Goal: Task Accomplishment & Management: Use online tool/utility

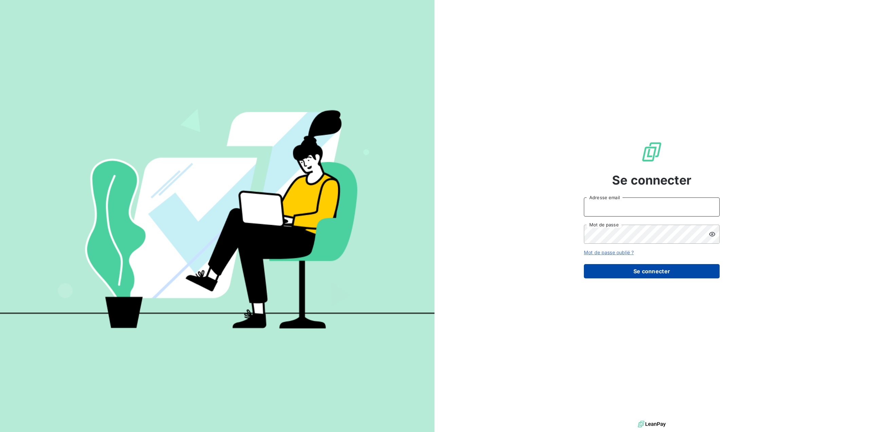
type input "[PERSON_NAME][EMAIL_ADDRESS][DOMAIN_NAME]"
click at [434, 274] on button "Se connecter" at bounding box center [652, 271] width 136 height 14
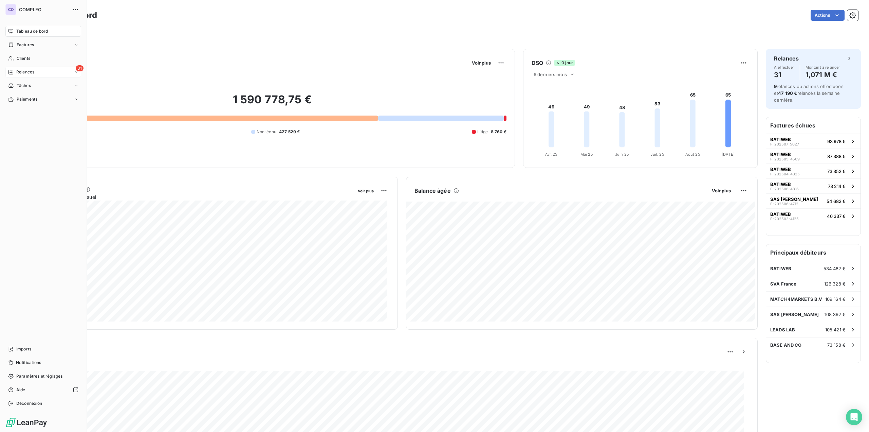
click at [78, 73] on icon at bounding box center [76, 72] width 4 height 4
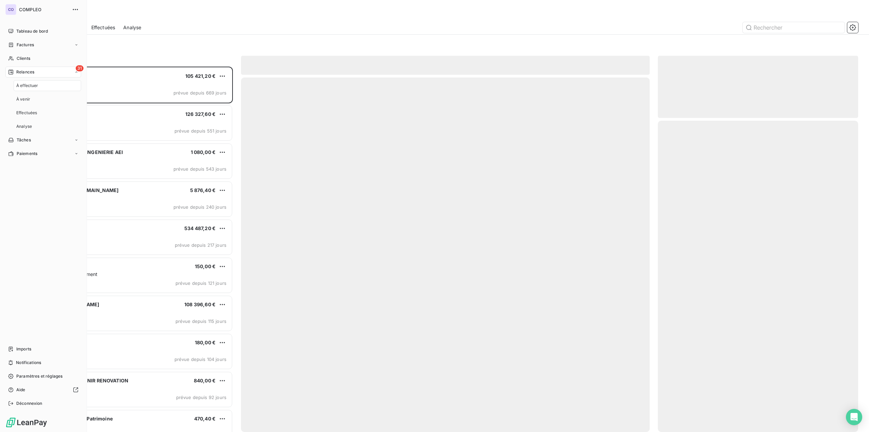
scroll to position [360, 195]
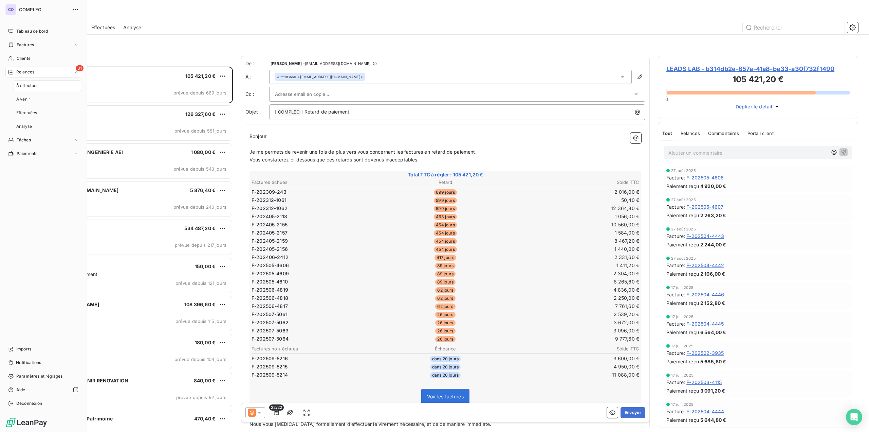
click at [41, 83] on div "À effectuer" at bounding box center [48, 85] width 68 height 11
click at [21, 83] on span "À effectuer" at bounding box center [27, 86] width 22 height 6
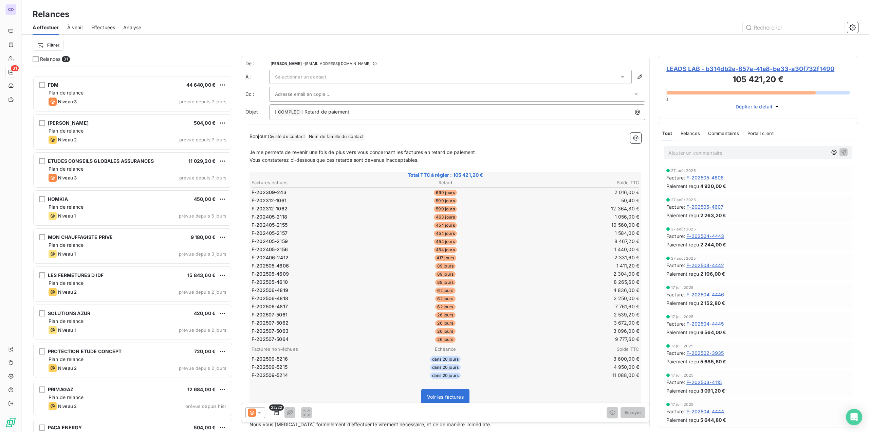
scroll to position [747, 0]
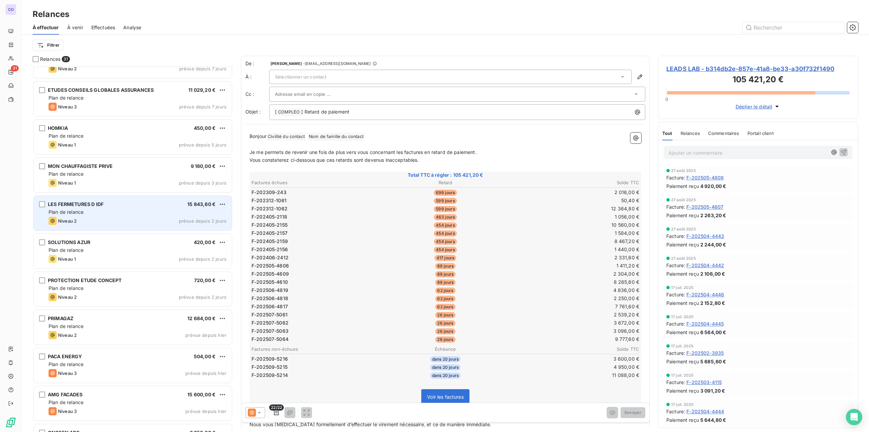
click at [92, 208] on div "Plan de relance" at bounding box center [138, 211] width 178 height 7
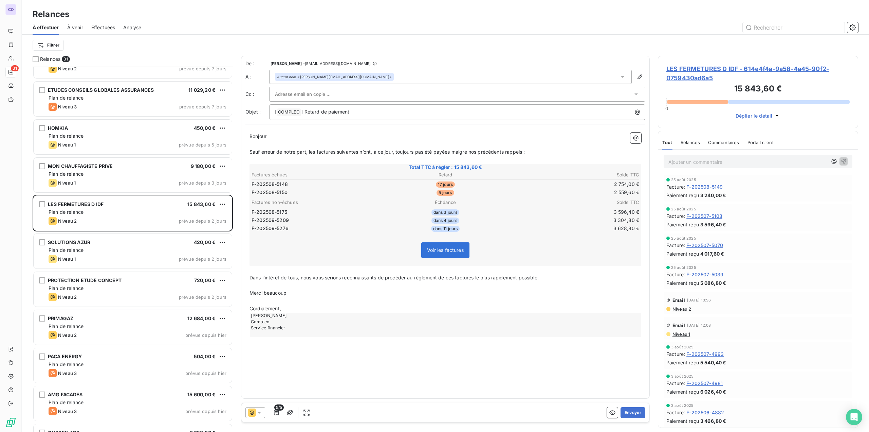
click at [327, 91] on input "text" at bounding box center [311, 94] width 73 height 10
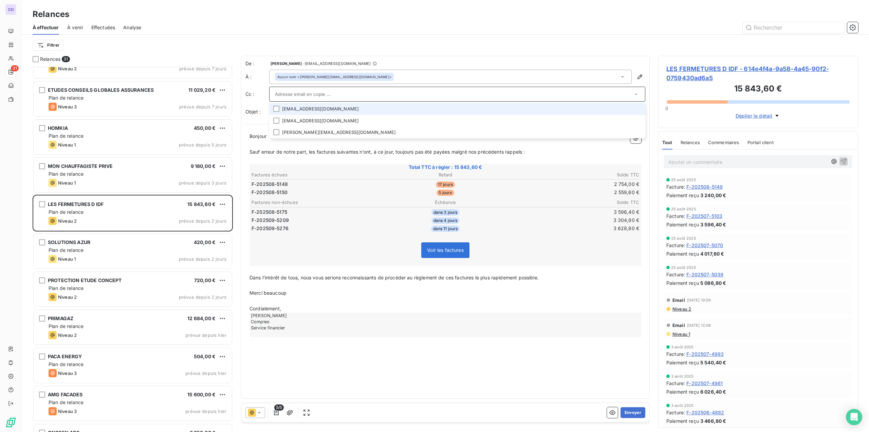
click at [308, 107] on li "[EMAIL_ADDRESS][DOMAIN_NAME]" at bounding box center [457, 109] width 376 height 12
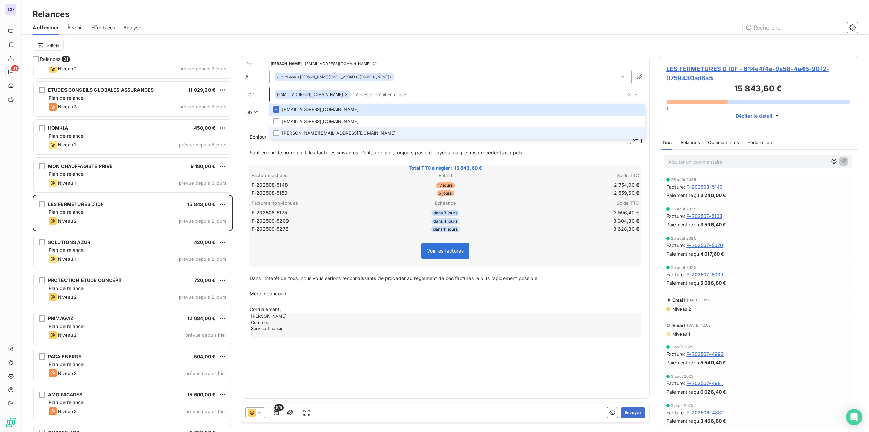
click at [282, 132] on li "[PERSON_NAME][EMAIL_ADDRESS][DOMAIN_NAME]" at bounding box center [457, 133] width 376 height 12
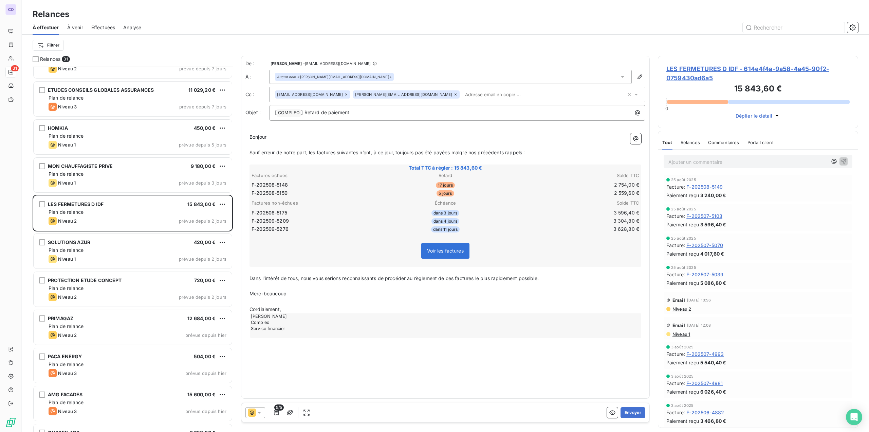
click at [286, 155] on p "Sauf erreur de notre part, les factures suivantes n’ont, à ce jour, toujours pa…" at bounding box center [446, 153] width 392 height 8
click at [267, 137] on span "Bonjour" at bounding box center [258, 137] width 17 height 6
drag, startPoint x: 539, startPoint y: 154, endPoint x: 386, endPoint y: 146, distance: 152.3
click at [386, 146] on div "Bonjour, ﻿ ﻿ ﻿ ﻿ Sauf erreur de notre part, les factures suivantes n’ont, à ce …" at bounding box center [446, 235] width 392 height 204
click at [352, 147] on p "﻿" at bounding box center [446, 145] width 392 height 8
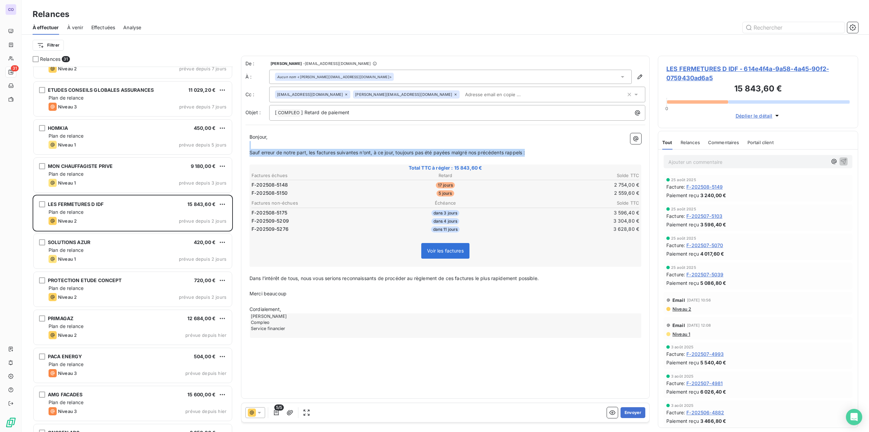
click at [280, 149] on span "Sauf erreur de notre part, les factures suivantes n’ont, à ce jour, toujours pa…" at bounding box center [387, 152] width 275 height 6
click at [264, 149] on span "Sauf erreur de notre part, les factures suivantes n’ont, à ce jour, toujours pa…" at bounding box center [387, 152] width 275 height 6
click at [259, 415] on icon at bounding box center [259, 412] width 7 height 7
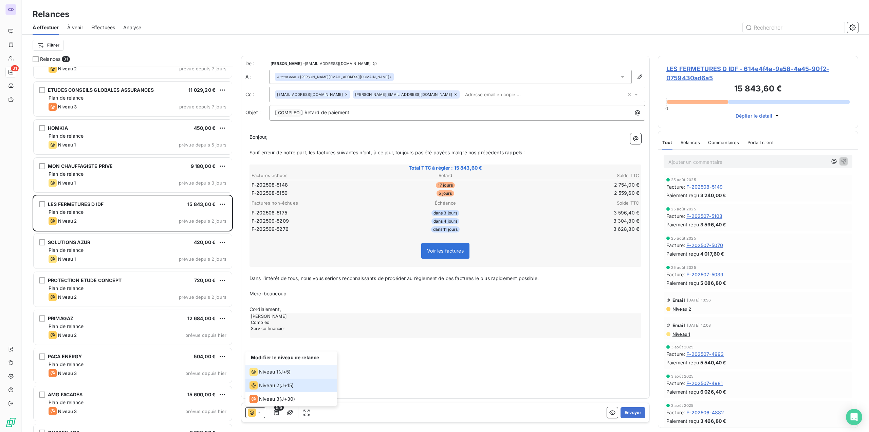
click at [271, 373] on span "Niveau 1" at bounding box center [268, 371] width 19 height 7
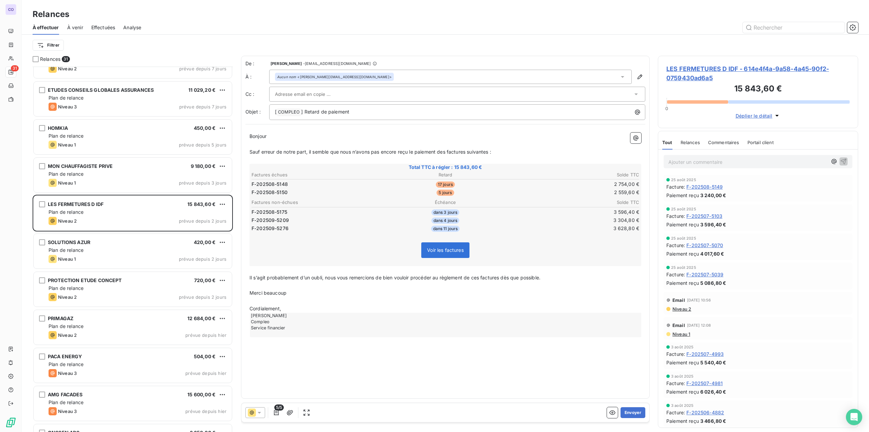
click at [314, 91] on input "text" at bounding box center [311, 94] width 73 height 10
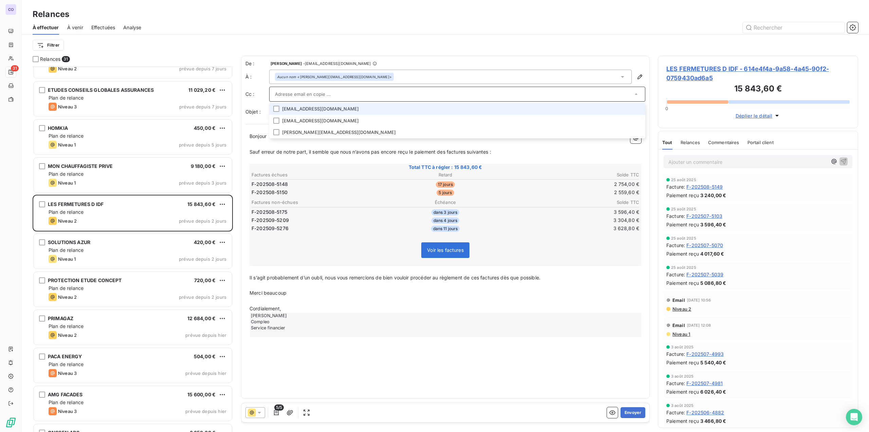
click at [311, 111] on li "[EMAIL_ADDRESS][DOMAIN_NAME]" at bounding box center [457, 109] width 376 height 12
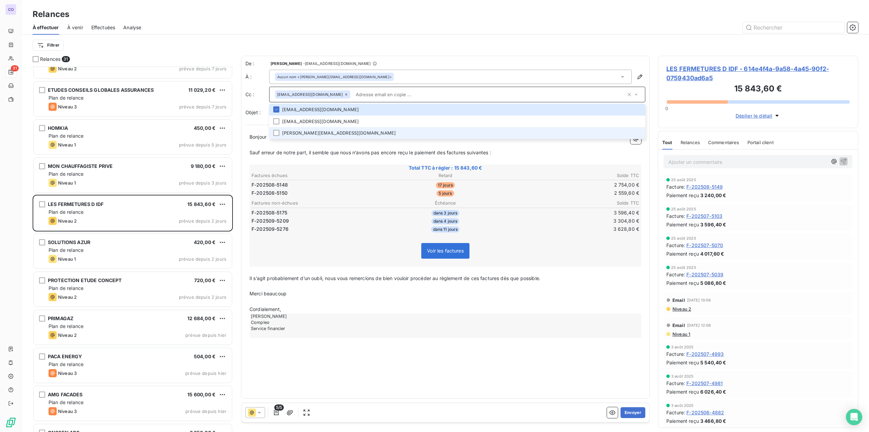
click at [299, 135] on li "[PERSON_NAME][EMAIL_ADDRESS][DOMAIN_NAME]" at bounding box center [457, 133] width 376 height 12
click at [285, 157] on p "﻿" at bounding box center [446, 161] width 392 height 8
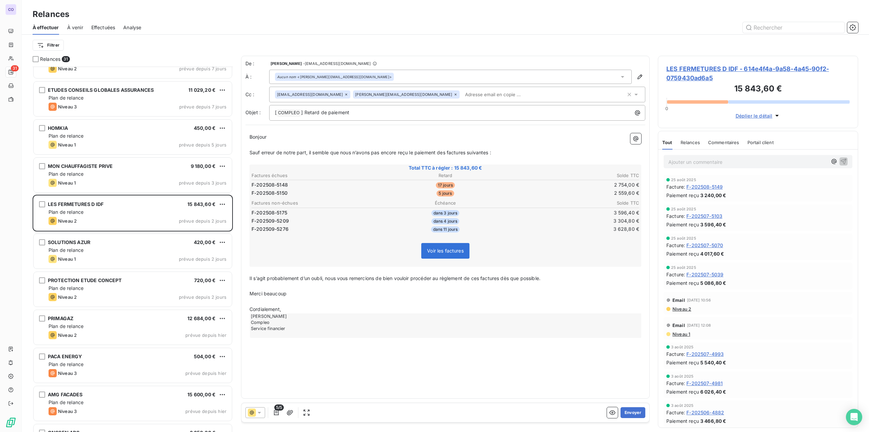
click at [276, 137] on p "Bonjour ﻿ ﻿ ﻿" at bounding box center [446, 137] width 392 height 8
click at [267, 135] on span "Bonjour" at bounding box center [258, 137] width 17 height 6
click at [316, 141] on p "﻿" at bounding box center [446, 145] width 392 height 8
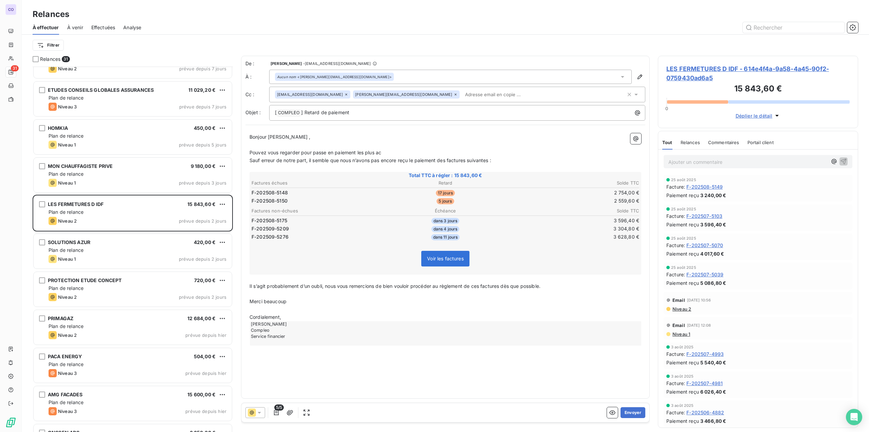
click at [285, 134] on span "Bonjour [PERSON_NAME] ," at bounding box center [280, 137] width 61 height 6
click at [382, 152] on p "Pouvez vous regarder pour passe en paiement les plus ac" at bounding box center [446, 153] width 392 height 8
click at [384, 154] on p "Pouvez vous regarder pour passe en paiement les plus accienne" at bounding box center [446, 153] width 392 height 8
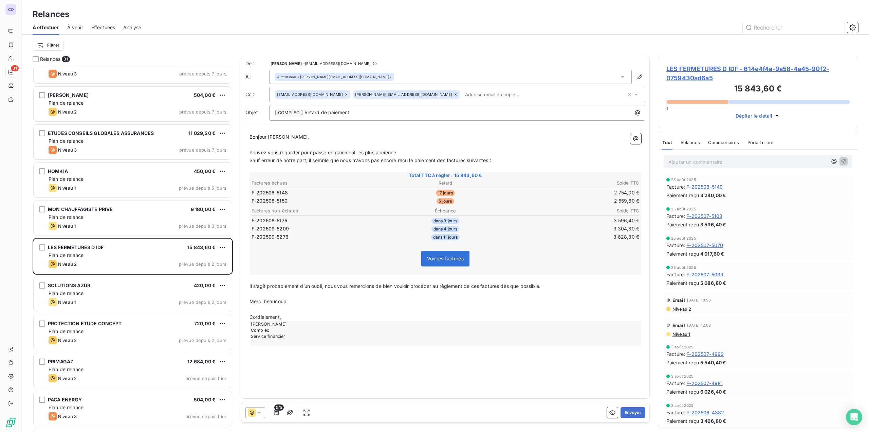
scroll to position [679, 0]
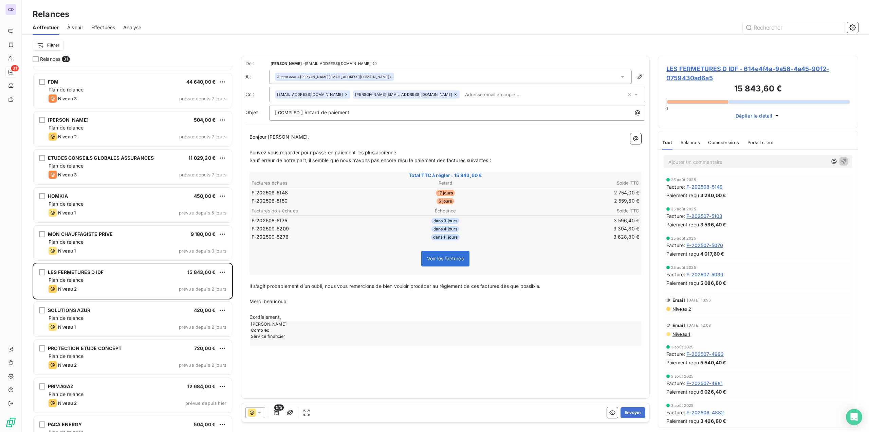
click at [303, 142] on p "﻿" at bounding box center [446, 145] width 392 height 8
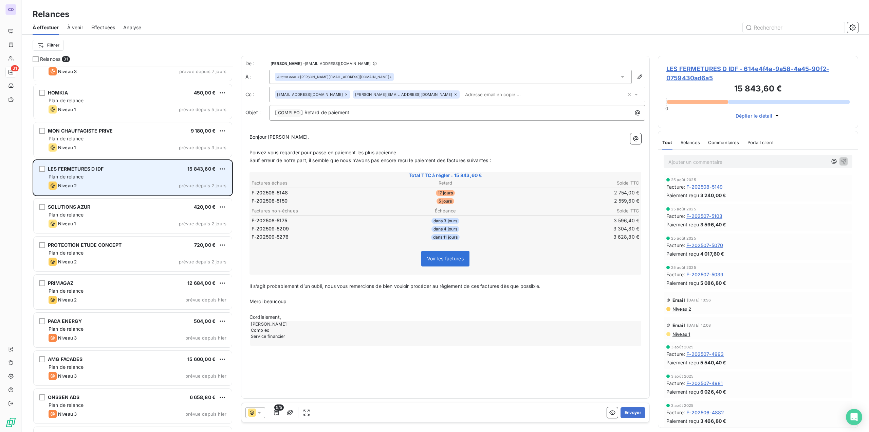
scroll to position [814, 0]
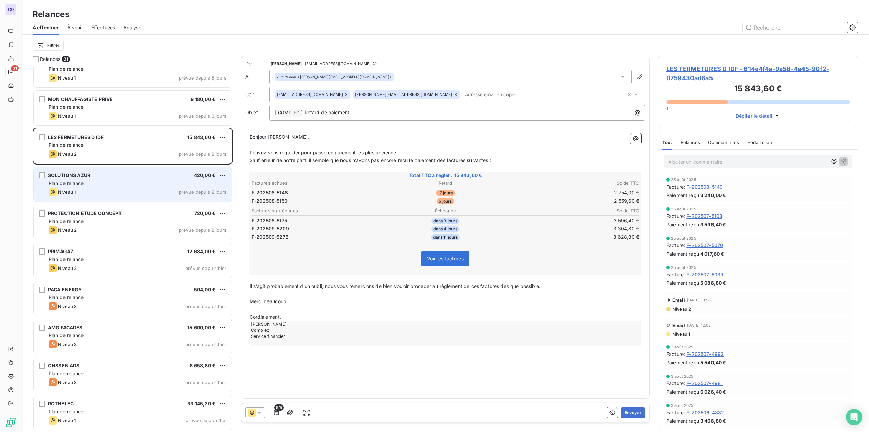
click at [157, 187] on div "SOLUTIONS AZUR 420,00 € Plan de relance Niveau 1 prévue depuis 2 jours" at bounding box center [133, 184] width 198 height 35
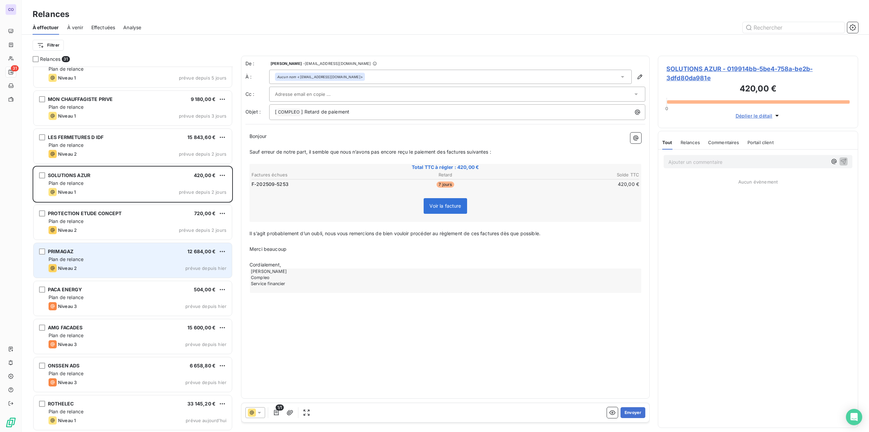
click at [89, 259] on div "Plan de relance" at bounding box center [138, 259] width 178 height 7
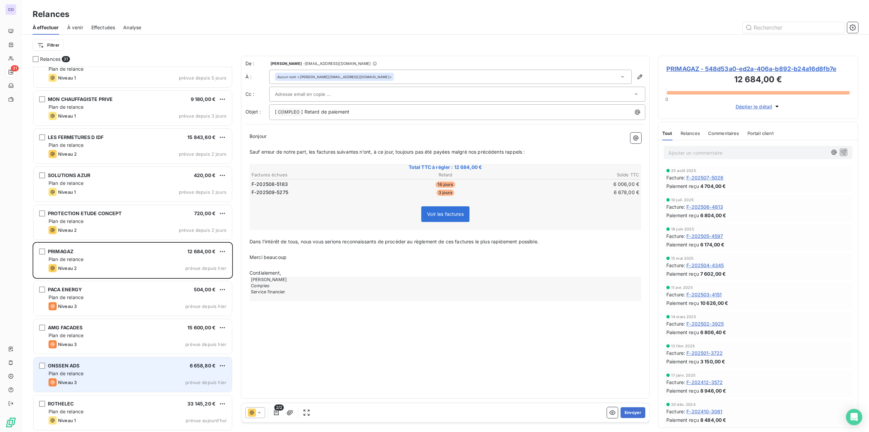
click at [89, 377] on div "ONSSEN ADS 6 658,80 € Plan de relance Niveau 3 prévue depuis [DATE]" at bounding box center [133, 374] width 198 height 35
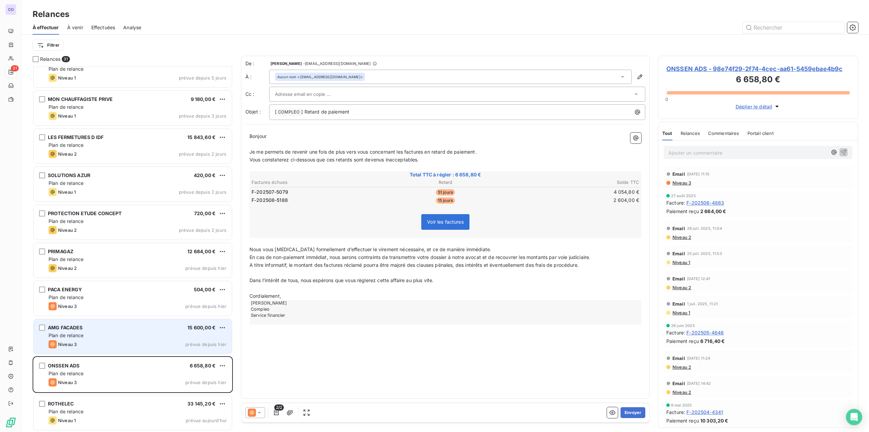
click at [103, 328] on div "AMG FACADES 15 600,00 €" at bounding box center [138, 327] width 178 height 6
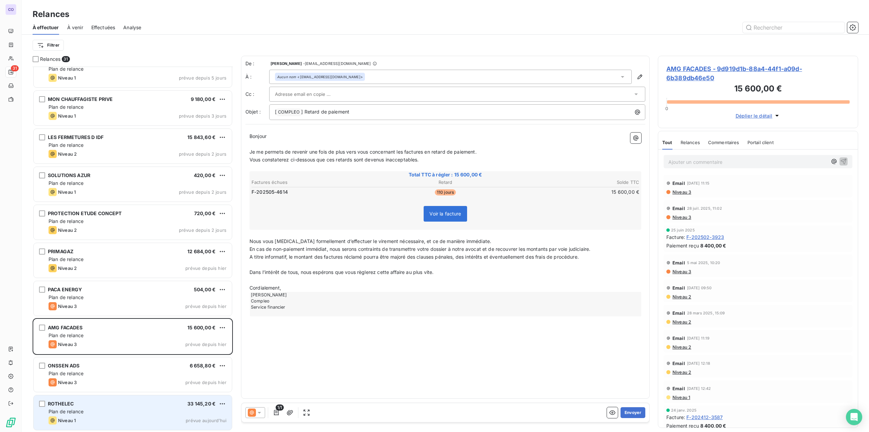
click at [82, 414] on div "Plan de relance" at bounding box center [138, 411] width 178 height 7
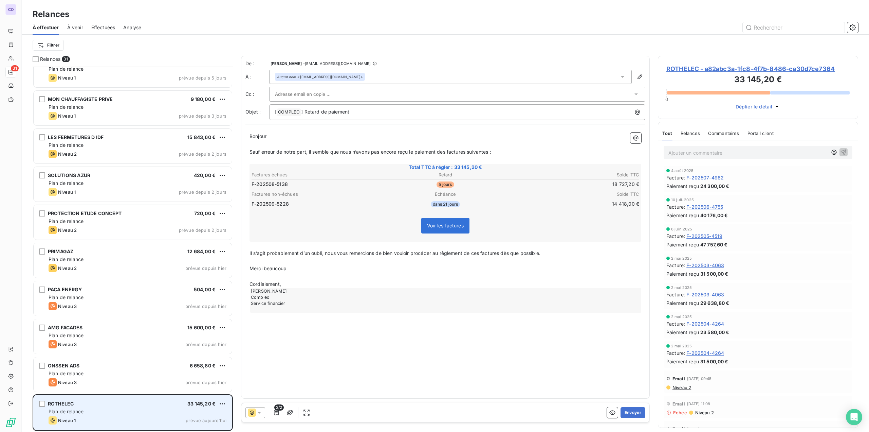
click at [118, 411] on div "Plan de relance" at bounding box center [138, 411] width 178 height 7
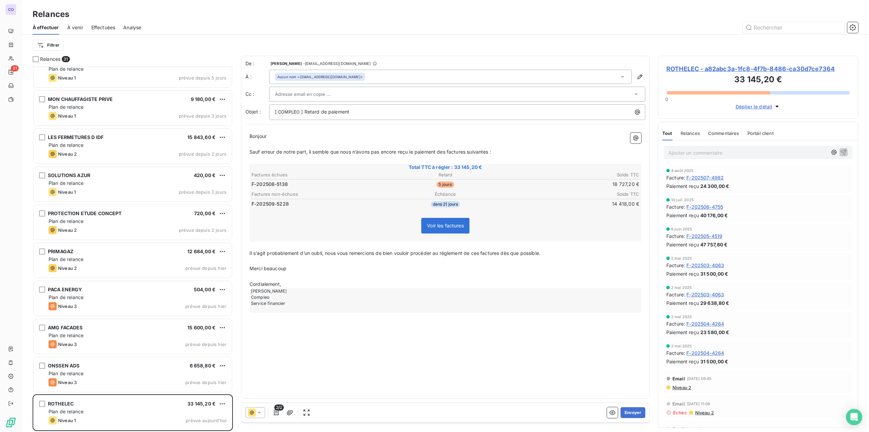
click at [286, 135] on p "Bonjour ﻿ ﻿ ﻿" at bounding box center [446, 136] width 392 height 8
click at [297, 94] on input "text" at bounding box center [311, 94] width 73 height 10
click at [339, 154] on span "Sauf erreur de notre part, il semble que nous n’avons pas encore reçu le paieme…" at bounding box center [371, 152] width 242 height 6
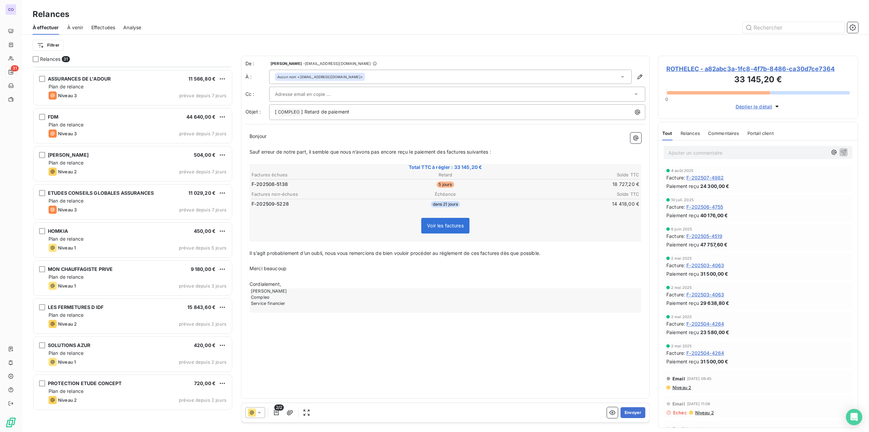
scroll to position [474, 0]
